Goal: Information Seeking & Learning: Learn about a topic

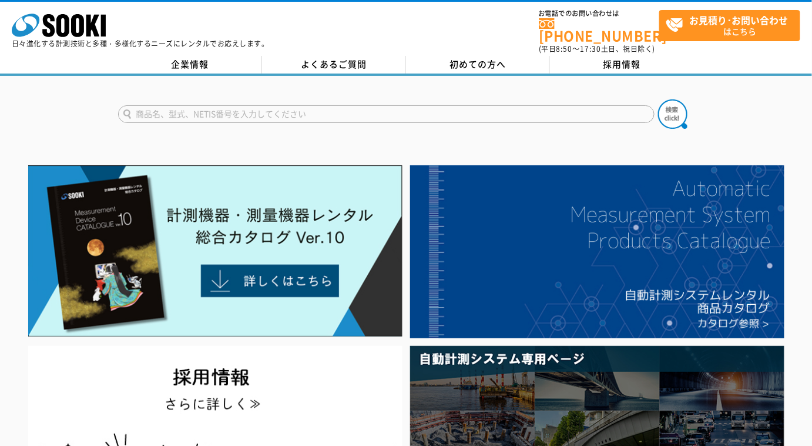
click at [306, 109] on input "text" at bounding box center [386, 114] width 537 height 18
type input "３"
type input "3058"
click at [658, 99] on button at bounding box center [672, 113] width 29 height 29
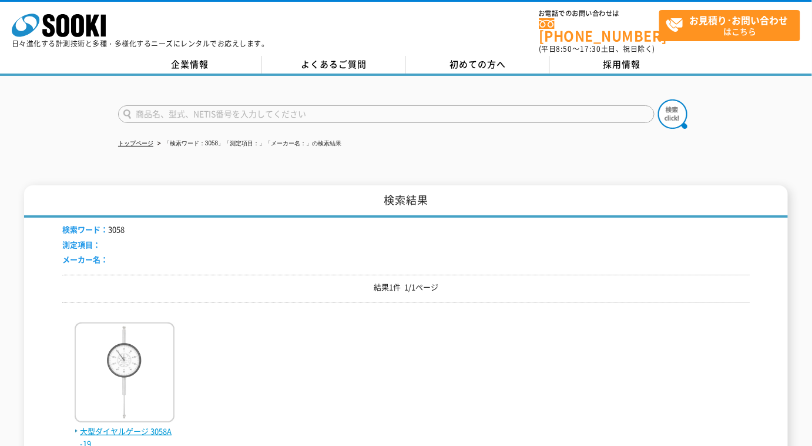
scroll to position [106, 0]
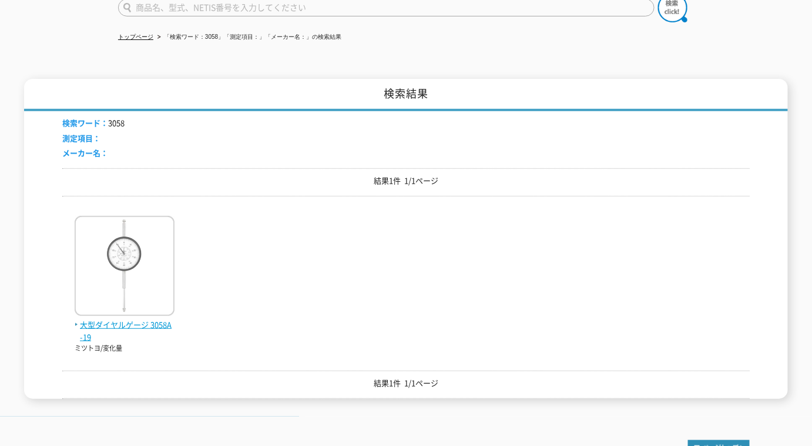
click at [125, 281] on img at bounding box center [125, 267] width 100 height 103
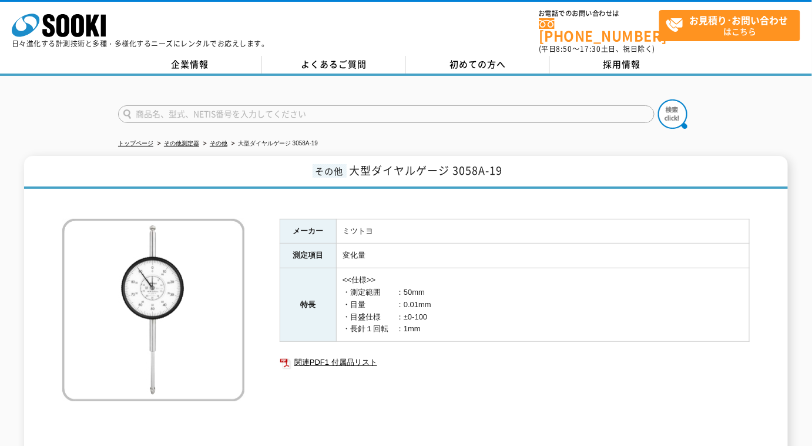
click at [286, 109] on input "text" at bounding box center [386, 114] width 537 height 18
type input "TH113"
click at [658, 99] on button at bounding box center [672, 113] width 29 height 29
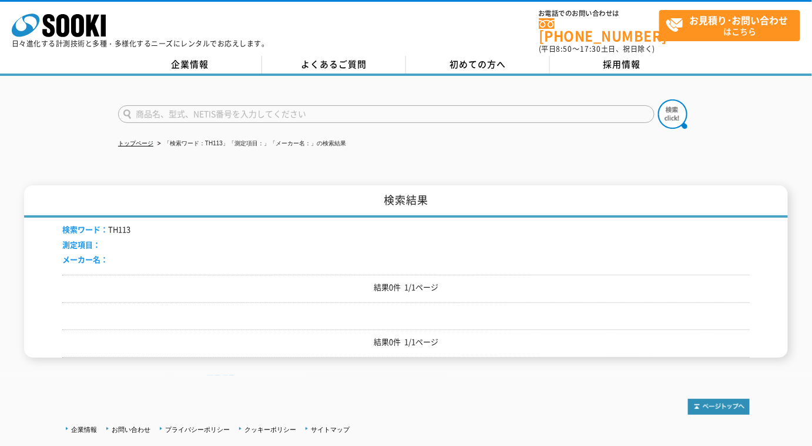
click at [360, 105] on input "text" at bounding box center [386, 114] width 537 height 18
type input "TI"
drag, startPoint x: 677, startPoint y: 102, endPoint x: 359, endPoint y: 259, distance: 354.3
click at [675, 102] on img at bounding box center [672, 113] width 29 height 29
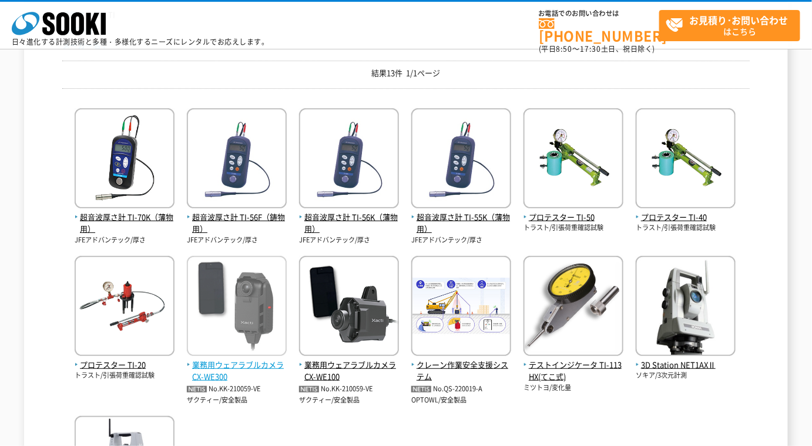
scroll to position [213, 0]
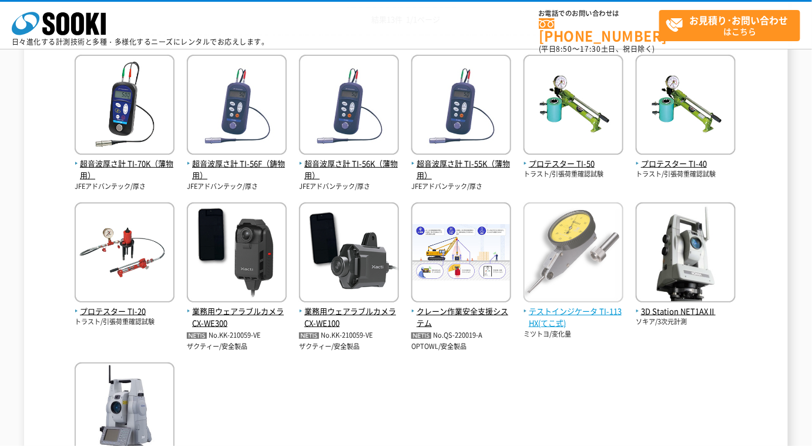
click at [548, 318] on span "テストインジケータ TI-113HX(てこ式)" at bounding box center [574, 317] width 100 height 25
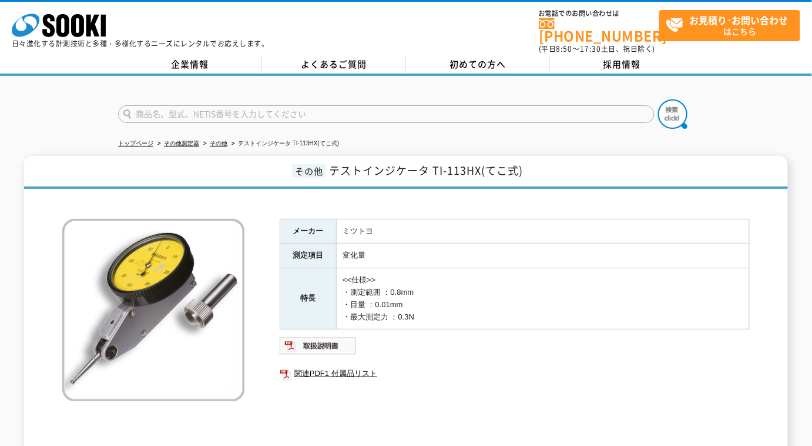
click at [480, 108] on input "text" at bounding box center [386, 114] width 537 height 18
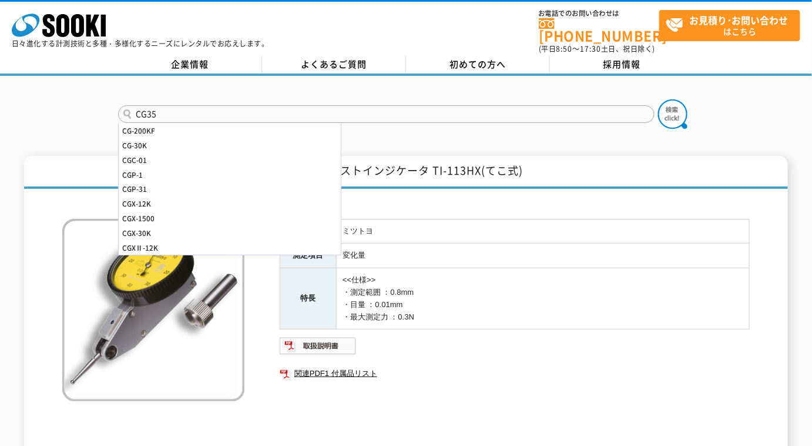
type input "CG35"
click at [658, 99] on button at bounding box center [672, 113] width 29 height 29
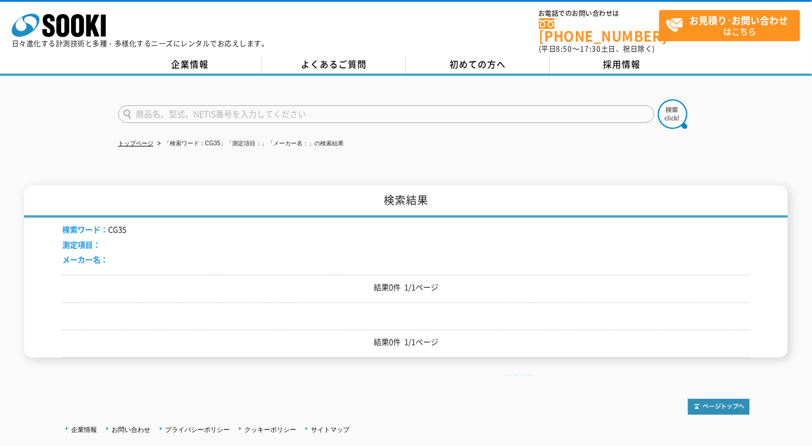
click at [357, 105] on input "text" at bounding box center [386, 114] width 537 height 18
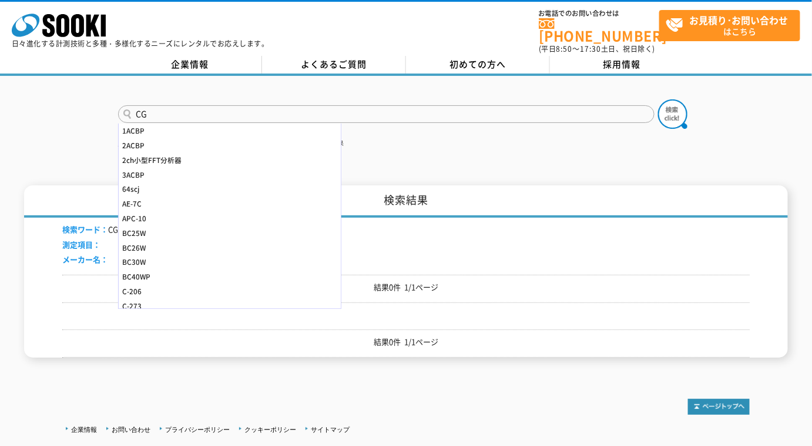
type input "CG"
click at [658, 99] on button at bounding box center [672, 113] width 29 height 29
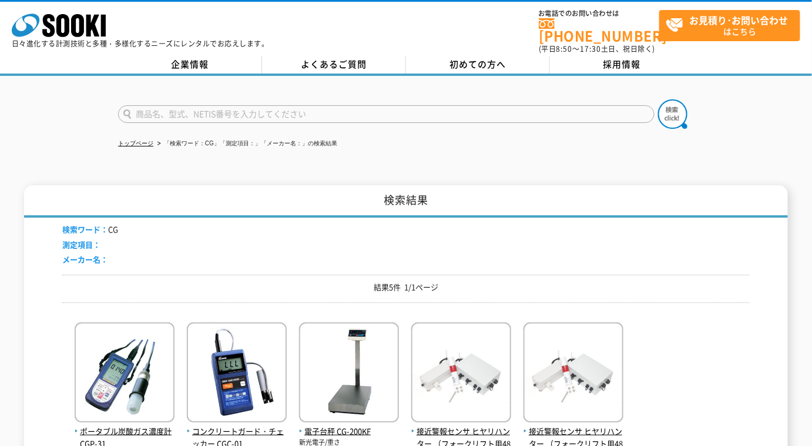
drag, startPoint x: 237, startPoint y: 98, endPoint x: 233, endPoint y: 108, distance: 11.2
click at [233, 108] on input "text" at bounding box center [386, 114] width 537 height 18
type input "35"
click at [658, 99] on button at bounding box center [672, 113] width 29 height 29
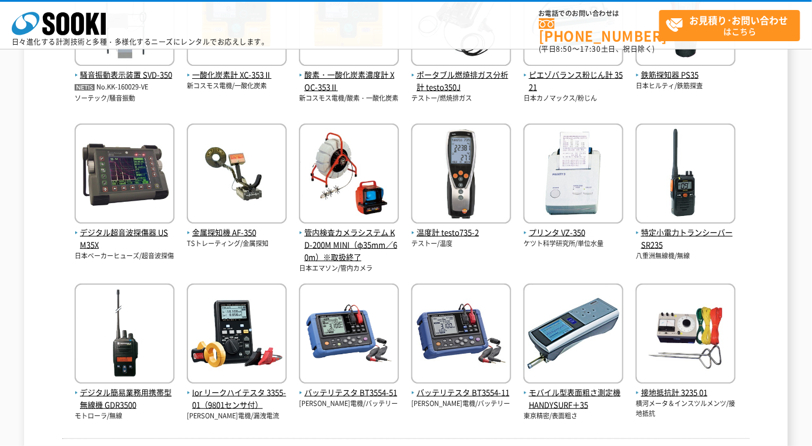
scroll to position [531, 0]
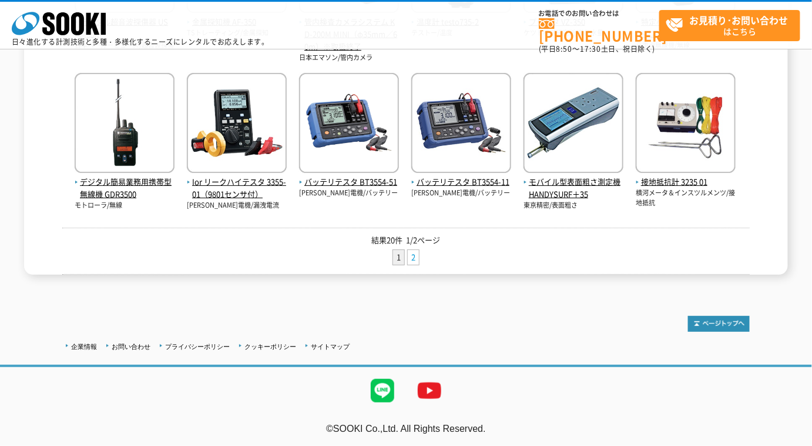
click at [412, 254] on link "2" at bounding box center [413, 257] width 11 height 15
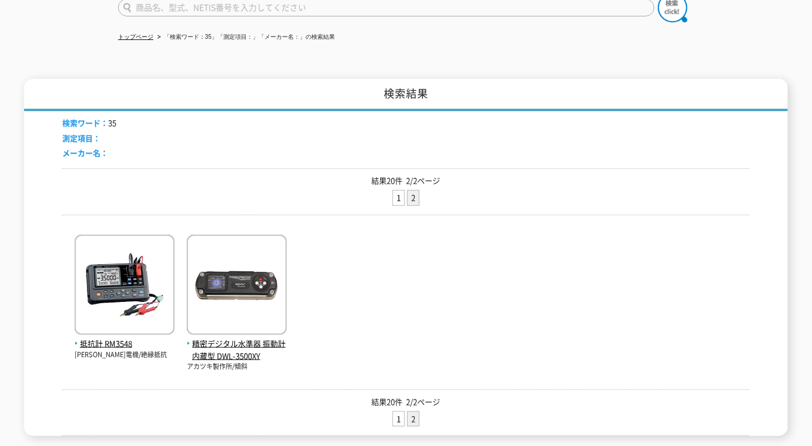
scroll to position [53, 0]
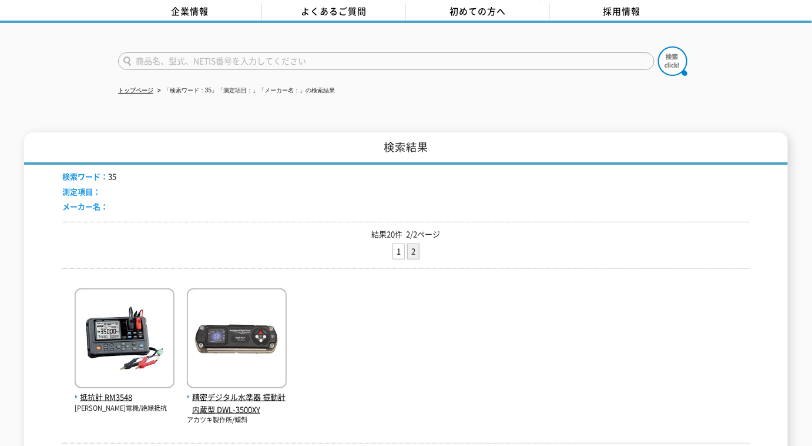
click at [269, 52] on input "text" at bounding box center [386, 61] width 537 height 18
type input "シリンダ"
click at [658, 46] on button at bounding box center [672, 60] width 29 height 29
